Goal: Information Seeking & Learning: Learn about a topic

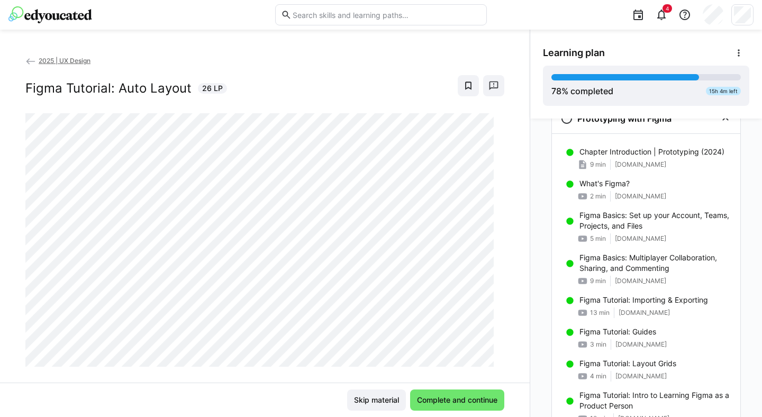
scroll to position [913, 0]
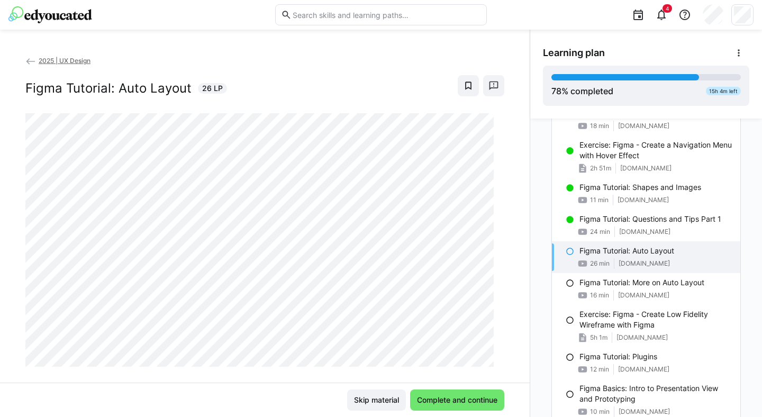
click at [337, 53] on div "2025 | UX Design Figma Tutorial: Auto Layout 26 LP Skip material Complete and c…" at bounding box center [265, 223] width 530 height 387
click at [454, 397] on span "Complete and continue" at bounding box center [458, 400] width 84 height 11
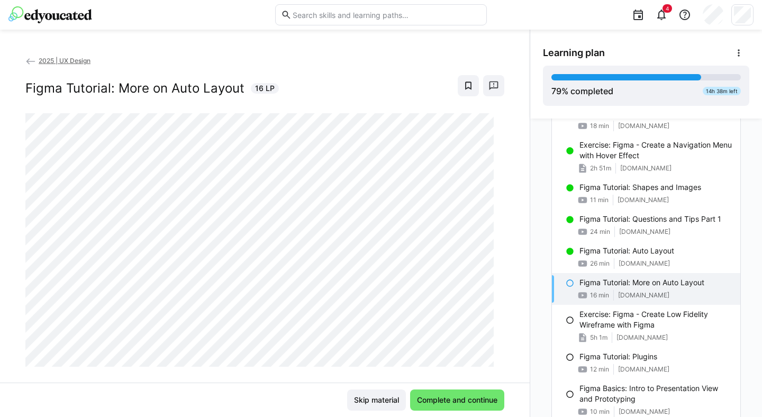
scroll to position [17, 0]
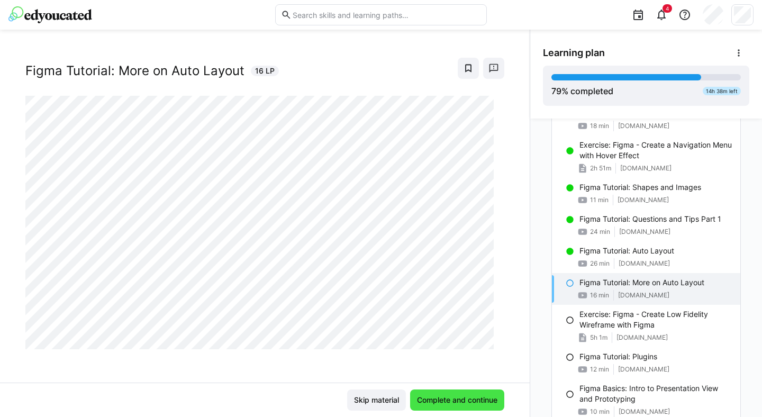
click at [459, 396] on span "Complete and continue" at bounding box center [458, 400] width 84 height 11
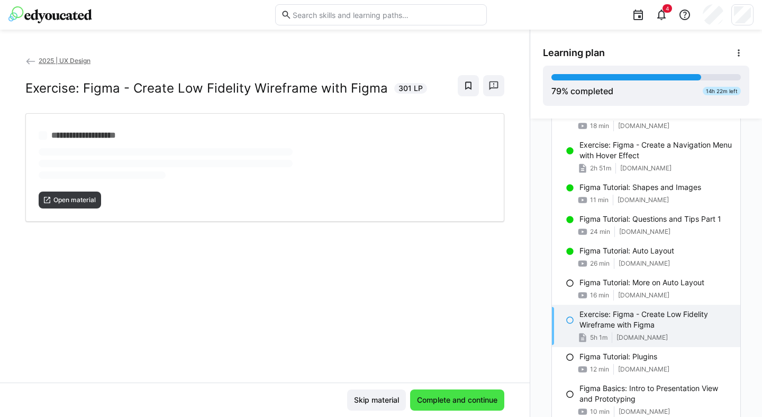
scroll to position [0, 0]
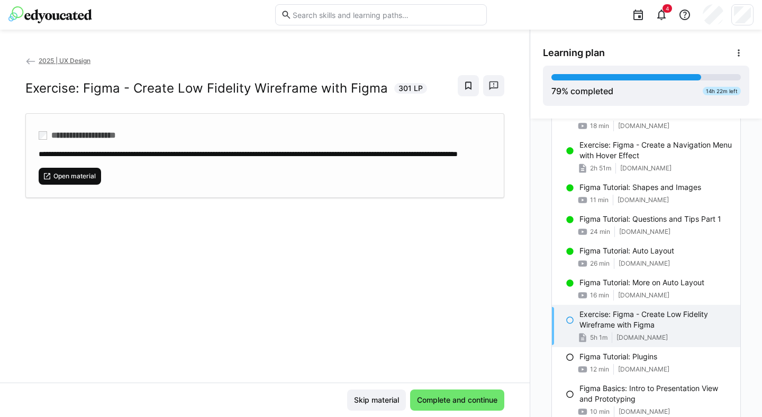
click at [80, 180] on span "Open material" at bounding box center [74, 176] width 44 height 8
click at [454, 400] on span "Complete and continue" at bounding box center [458, 400] width 84 height 11
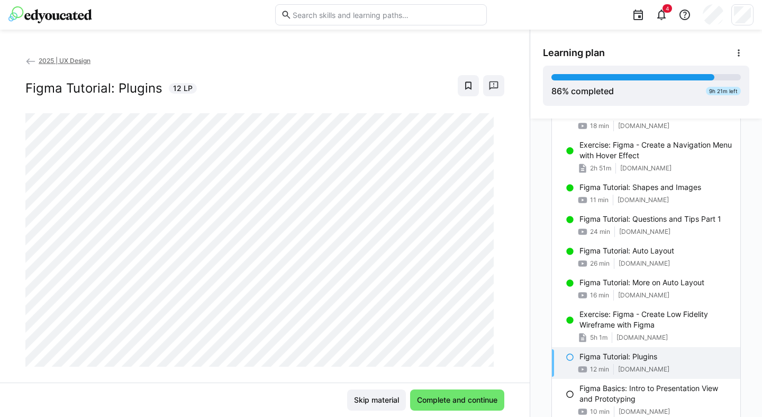
scroll to position [17, 0]
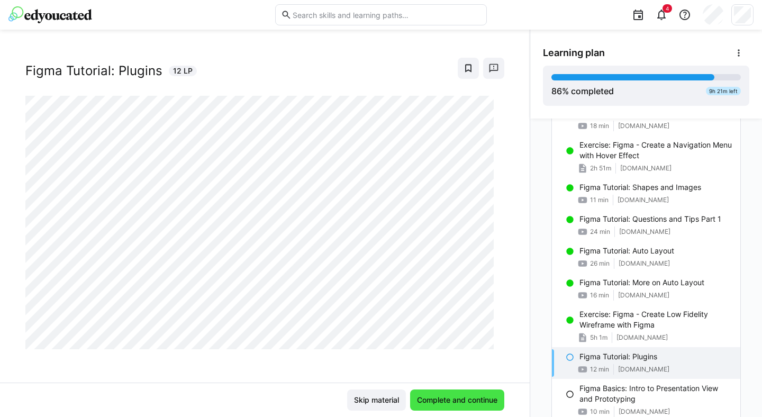
click at [430, 396] on span "Complete and continue" at bounding box center [458, 400] width 84 height 11
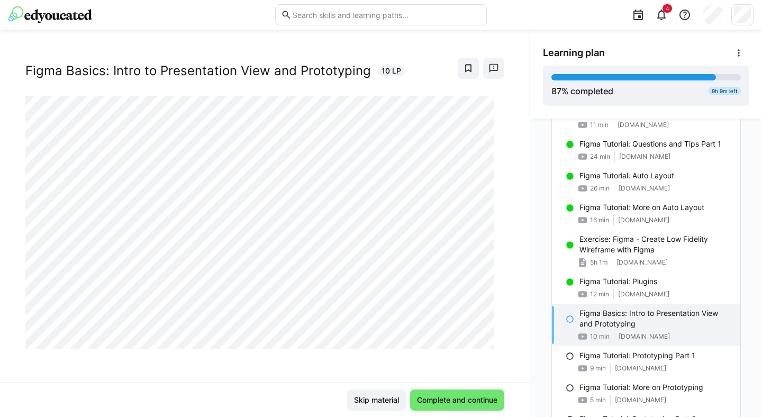
scroll to position [0, 0]
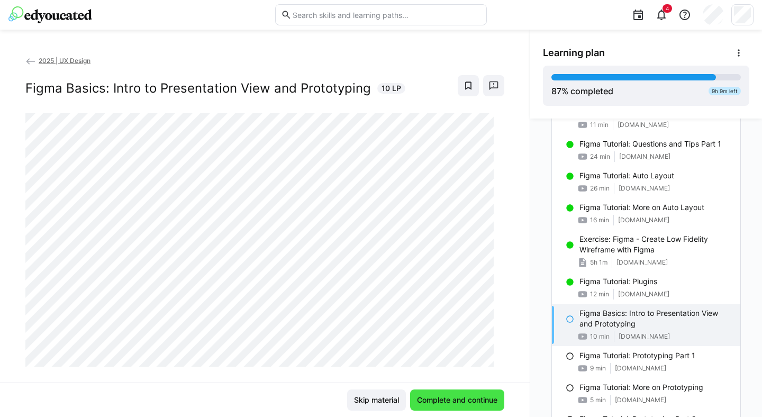
click at [438, 392] on span "Complete and continue" at bounding box center [457, 400] width 94 height 21
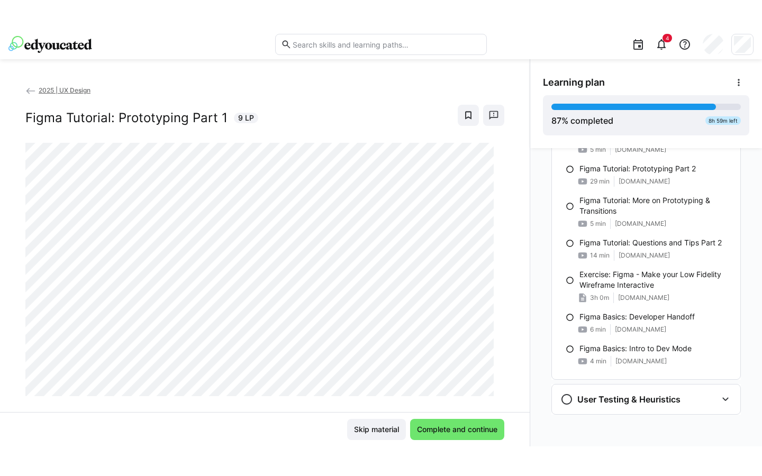
scroll to position [1269, 0]
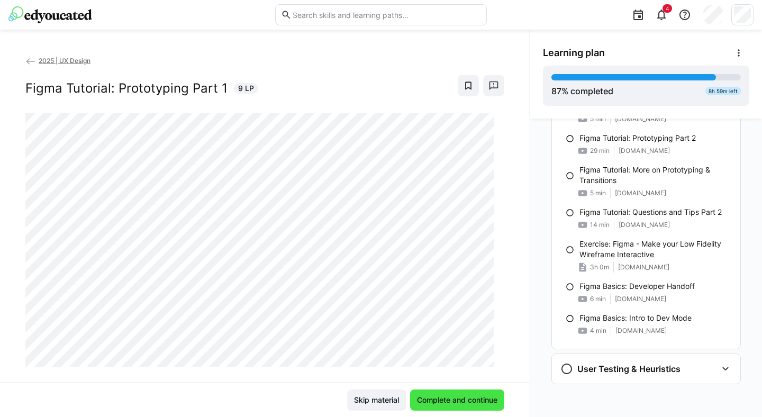
click at [427, 400] on span "Complete and continue" at bounding box center [458, 400] width 84 height 11
click at [456, 403] on span "Complete and continue" at bounding box center [458, 400] width 84 height 11
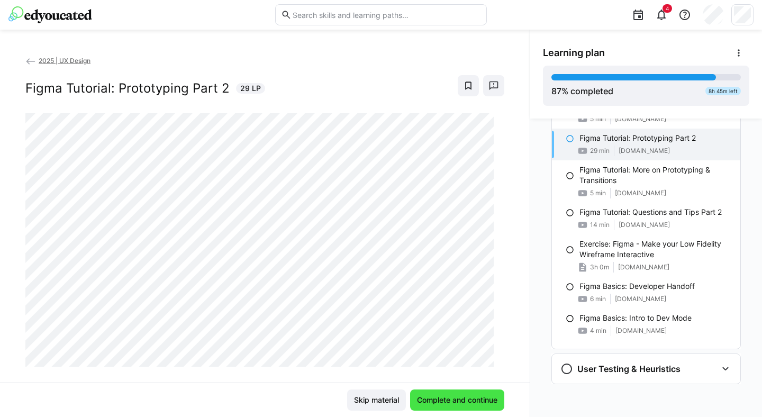
click at [458, 395] on span "Complete and continue" at bounding box center [458, 400] width 84 height 11
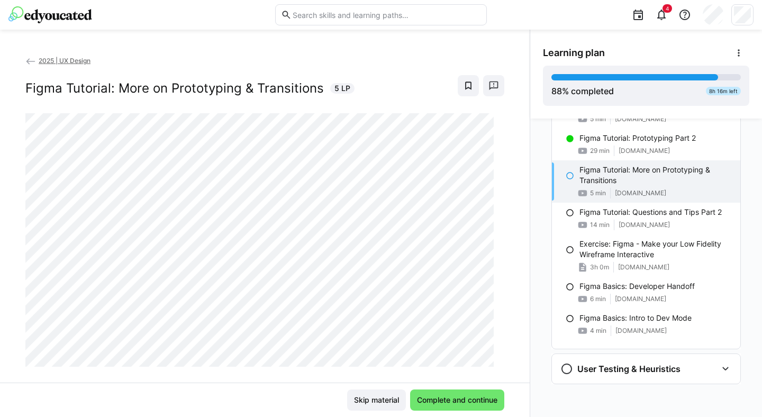
click at [266, 384] on div "Skip material Complete and continue" at bounding box center [265, 400] width 530 height 34
click at [439, 401] on span "Complete and continue" at bounding box center [458, 400] width 84 height 11
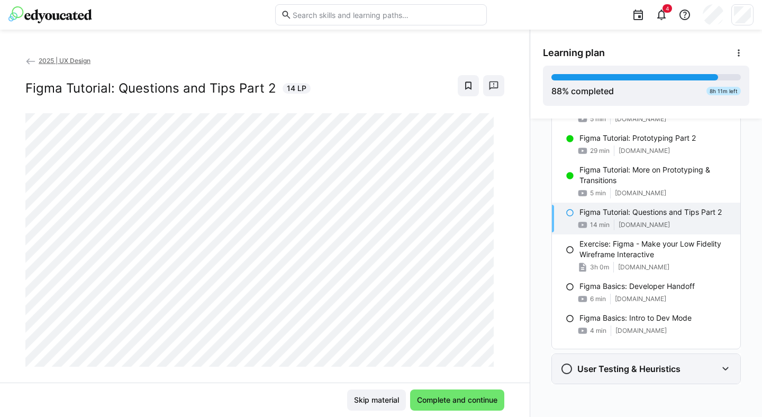
click at [661, 368] on h3 "User Testing & Heuristics" at bounding box center [628, 369] width 103 height 11
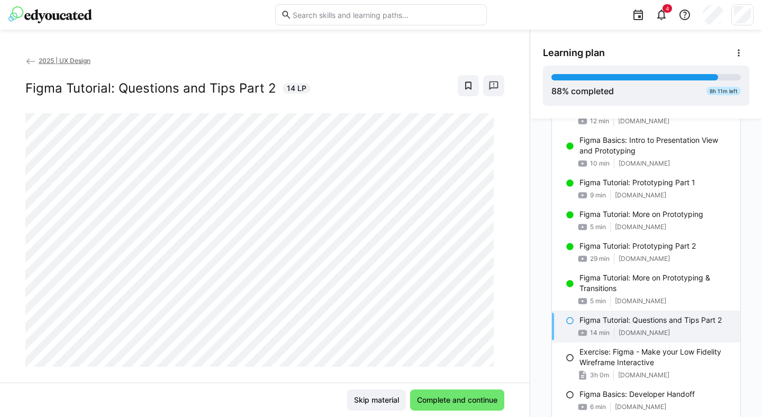
scroll to position [985, 0]
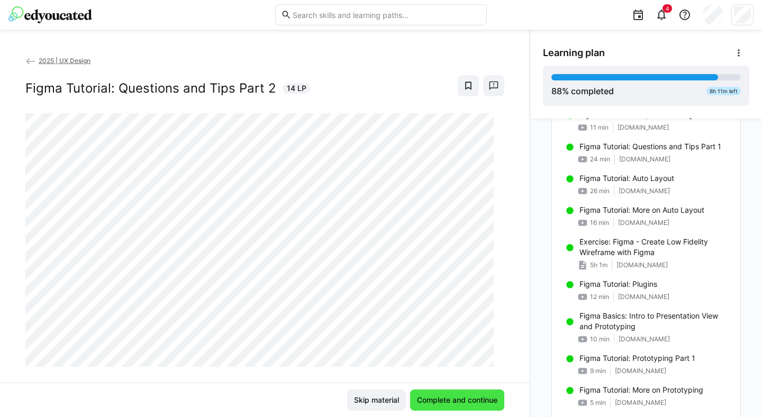
click at [440, 399] on span "Complete and continue" at bounding box center [458, 400] width 84 height 11
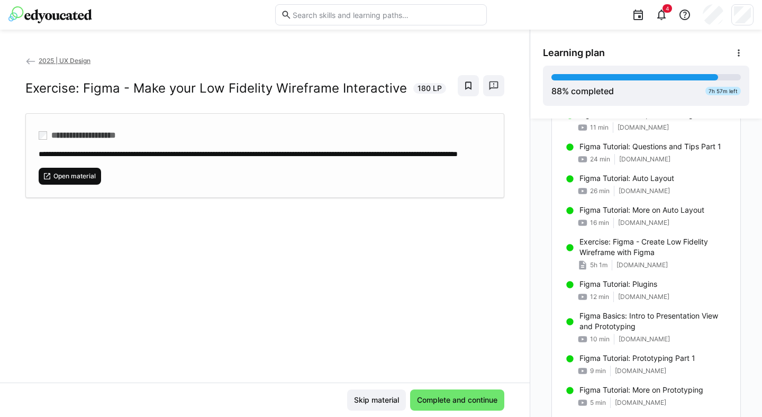
click at [63, 180] on span "Open material" at bounding box center [74, 176] width 44 height 8
click at [454, 399] on span "Complete and continue" at bounding box center [458, 400] width 84 height 11
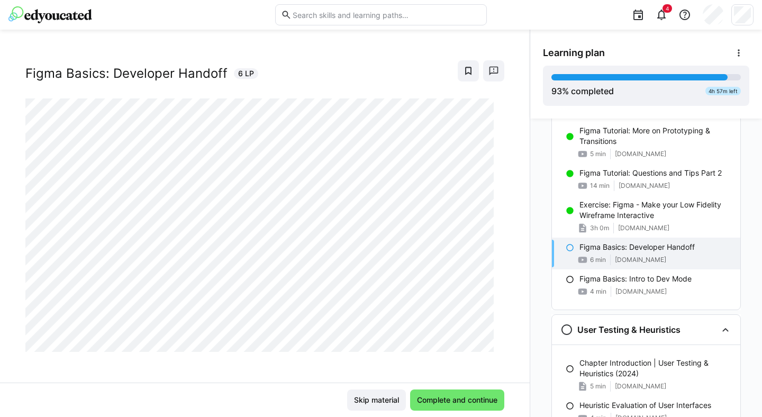
scroll to position [0, 0]
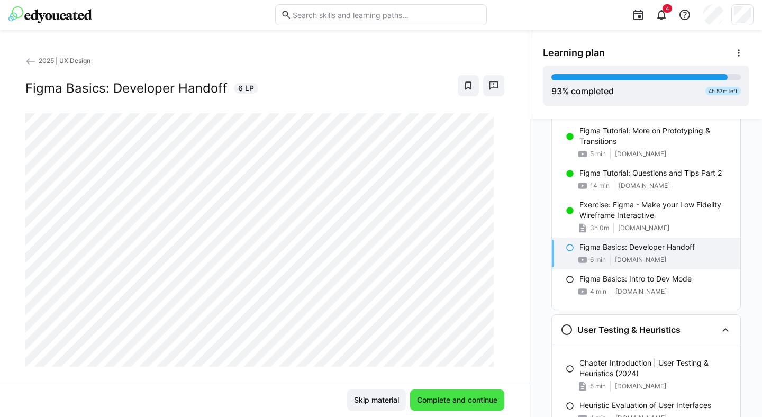
click at [459, 398] on span "Complete and continue" at bounding box center [458, 400] width 84 height 11
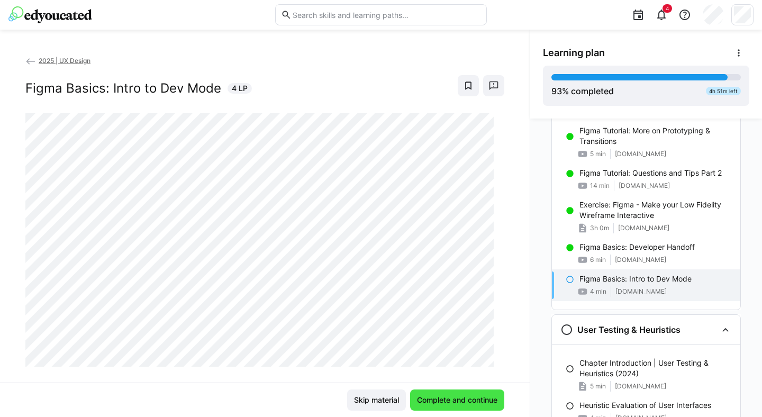
click at [465, 395] on span "Complete and continue" at bounding box center [458, 400] width 84 height 11
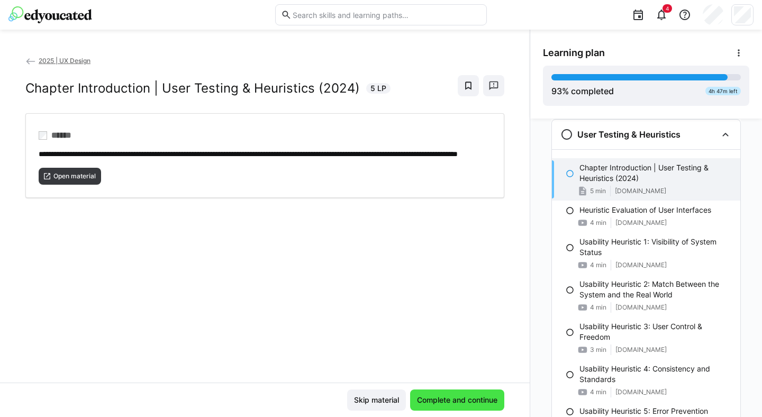
scroll to position [1504, 0]
click at [61, 180] on span "Open material" at bounding box center [74, 176] width 44 height 8
click at [455, 399] on span "Complete and continue" at bounding box center [458, 400] width 84 height 11
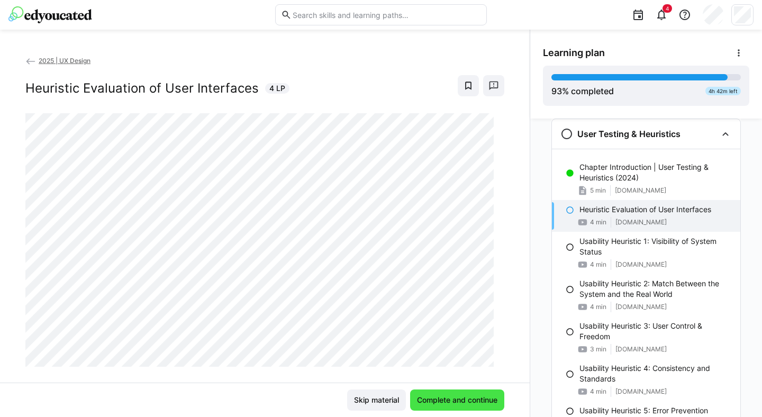
click at [472, 403] on span "Complete and continue" at bounding box center [458, 400] width 84 height 11
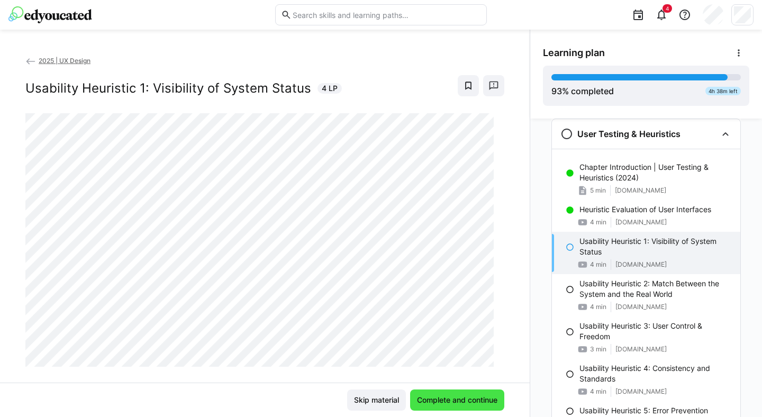
click at [472, 403] on span "Complete and continue" at bounding box center [458, 400] width 84 height 11
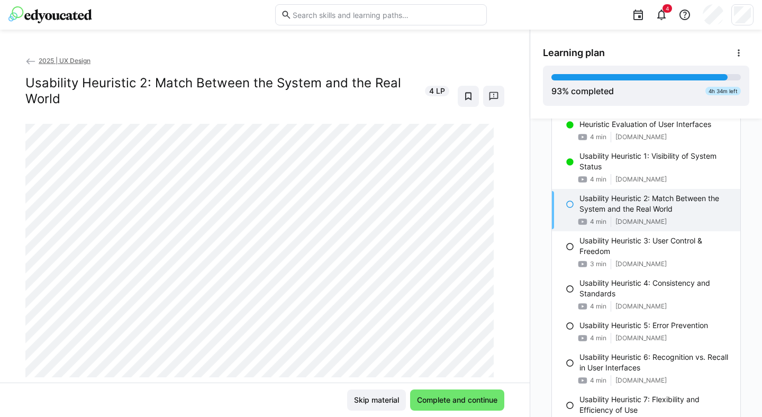
scroll to position [1613, 0]
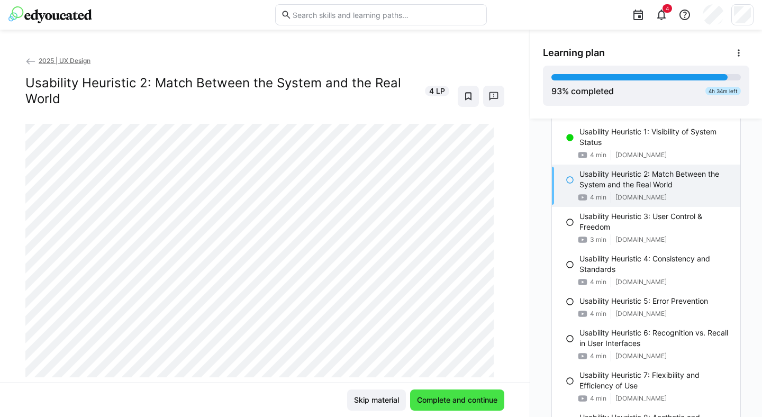
click at [463, 400] on span "Complete and continue" at bounding box center [458, 400] width 84 height 11
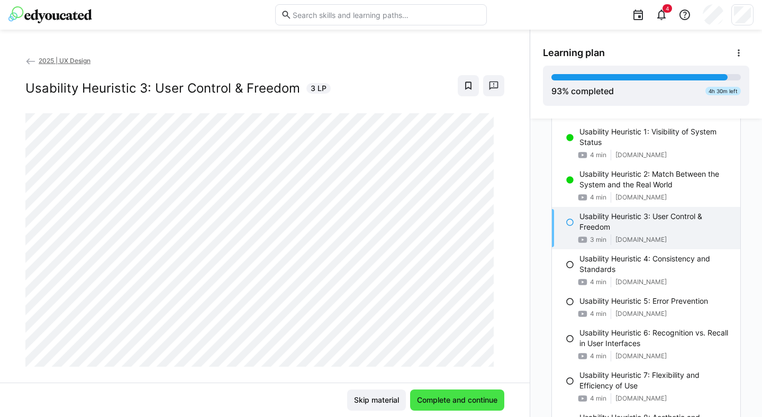
click at [463, 400] on span "Complete and continue" at bounding box center [458, 400] width 84 height 11
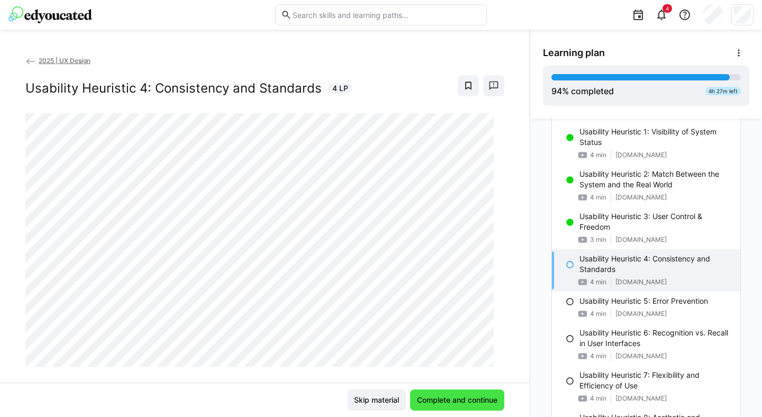
click at [463, 400] on span "Complete and continue" at bounding box center [458, 400] width 84 height 11
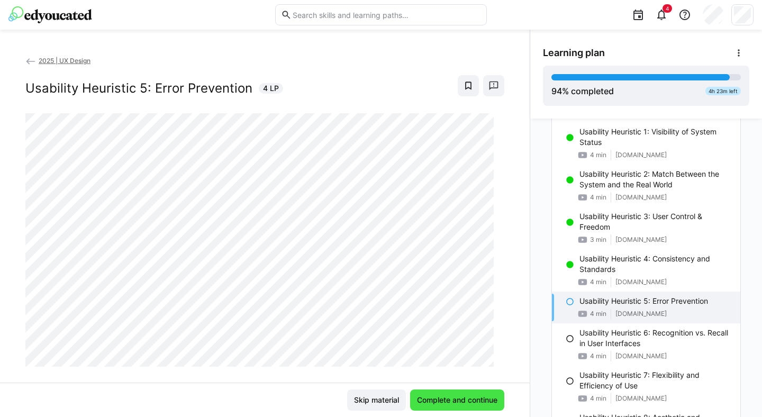
click at [463, 400] on span "Complete and continue" at bounding box center [458, 400] width 84 height 11
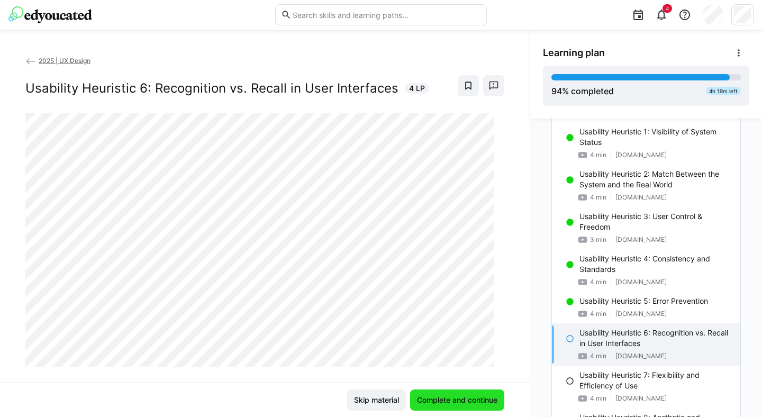
click at [463, 400] on span "Complete and continue" at bounding box center [458, 400] width 84 height 11
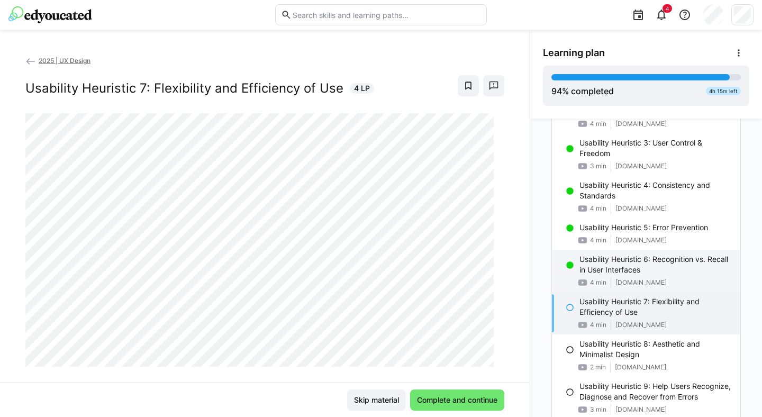
scroll to position [1711, 0]
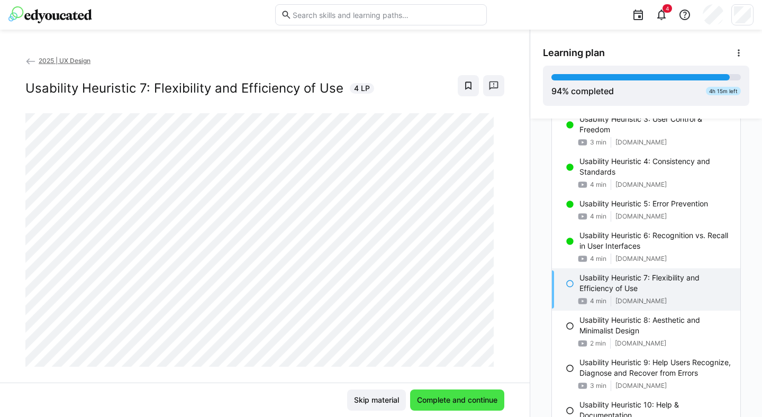
click at [471, 399] on span "Complete and continue" at bounding box center [458, 400] width 84 height 11
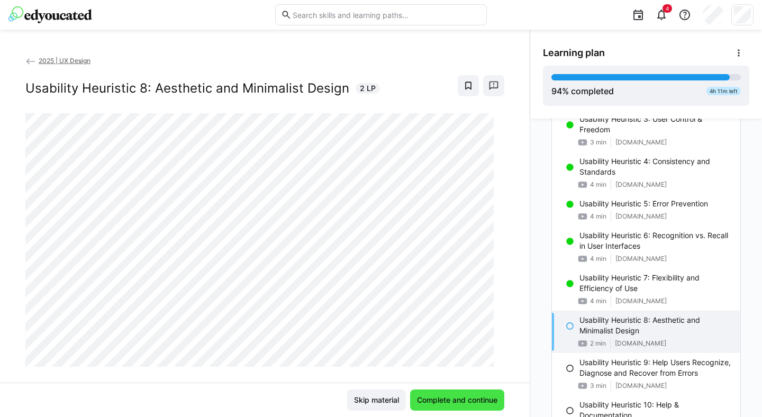
click at [471, 399] on span "Complete and continue" at bounding box center [458, 400] width 84 height 11
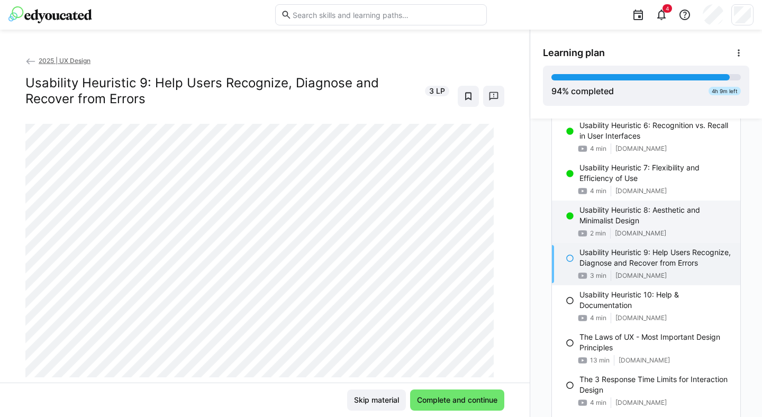
scroll to position [1822, 0]
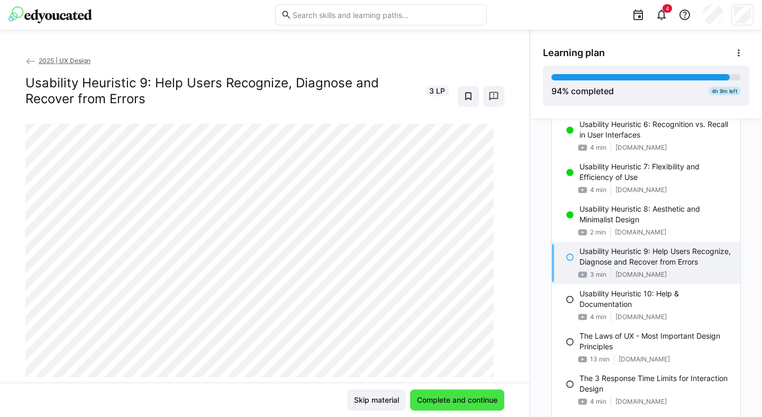
click at [468, 395] on span "Complete and continue" at bounding box center [458, 400] width 84 height 11
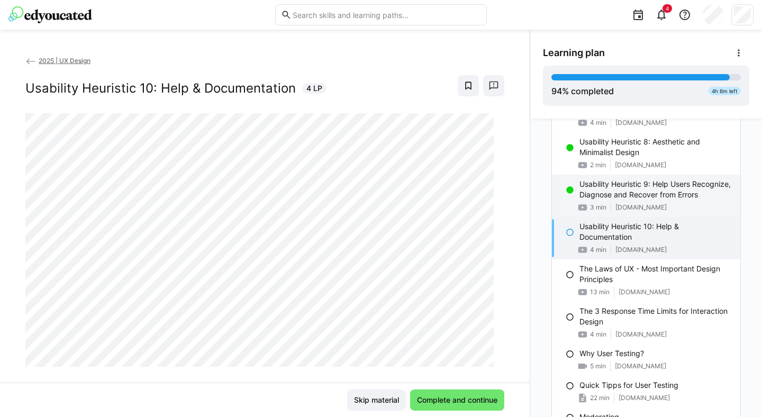
scroll to position [1907, 0]
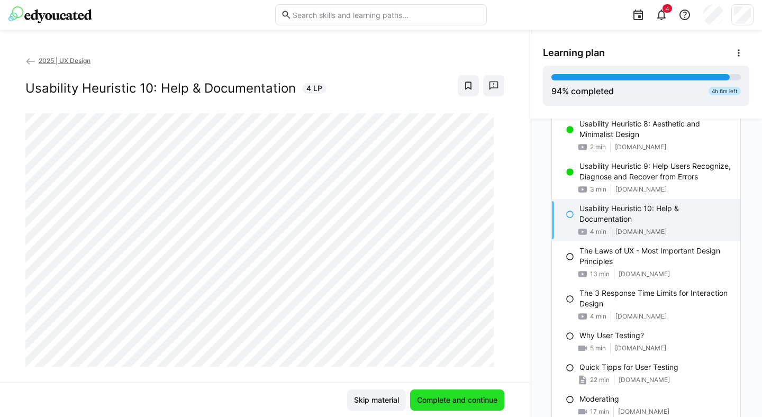
click at [449, 403] on span "Complete and continue" at bounding box center [458, 400] width 84 height 11
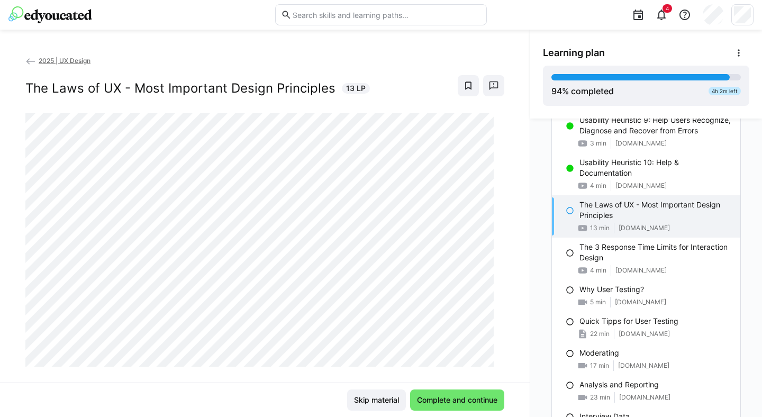
scroll to position [1941, 0]
